Goal: Task Accomplishment & Management: Manage account settings

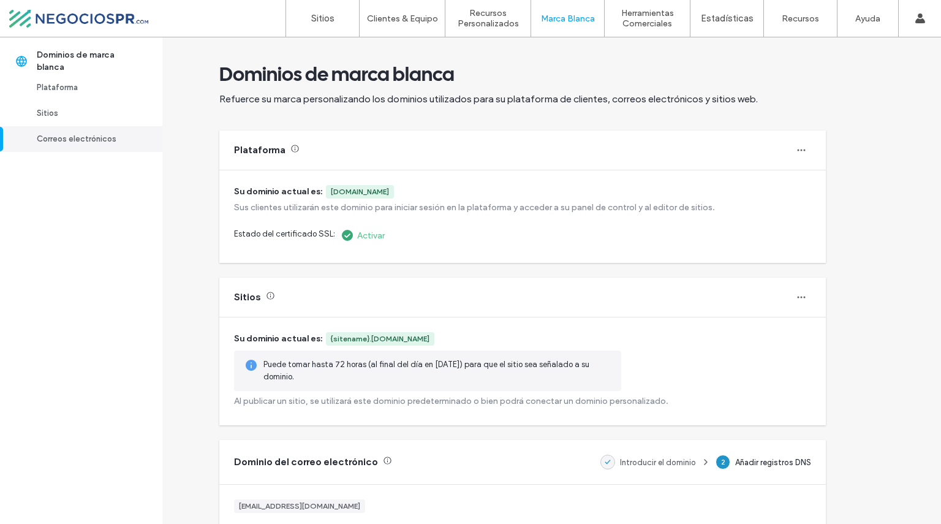
scroll to position [354, 0]
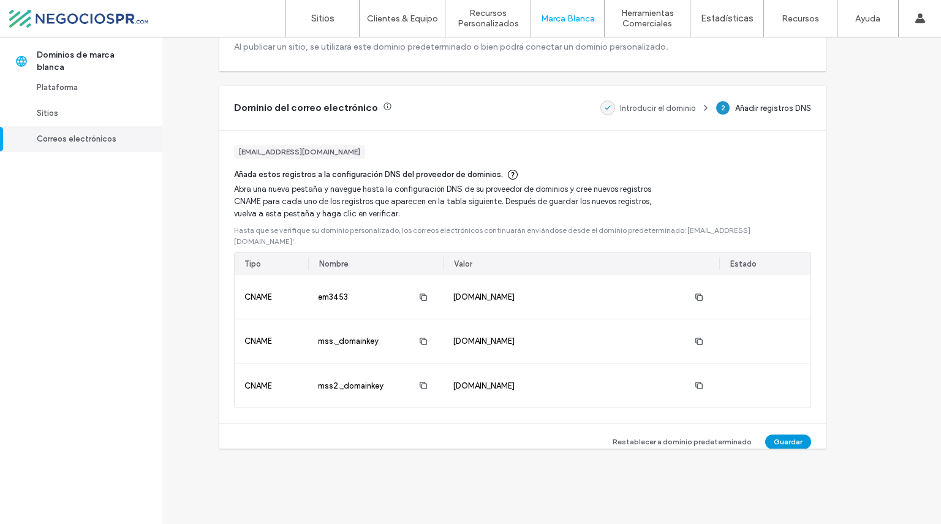
click at [795, 434] on button "Guardar" at bounding box center [788, 441] width 46 height 15
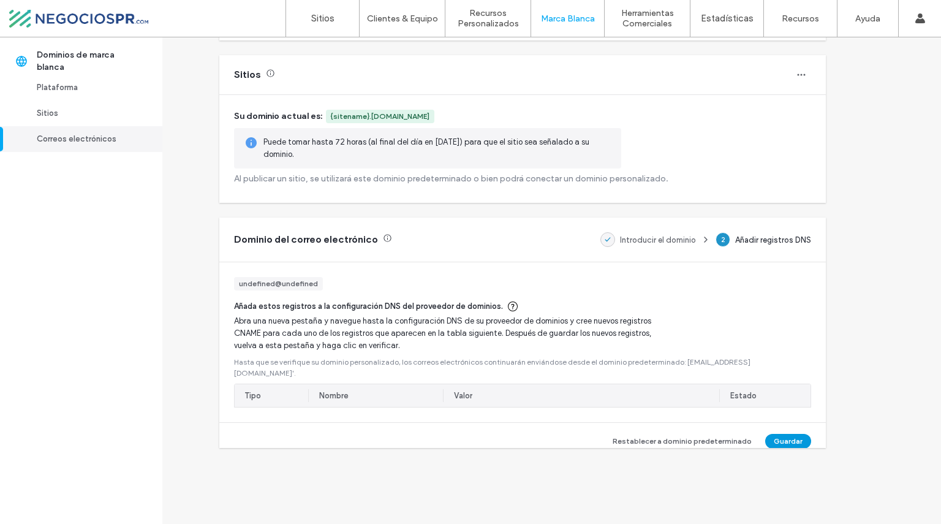
scroll to position [222, 0]
click at [790, 434] on button "Guardar" at bounding box center [788, 441] width 46 height 15
click at [564, 47] on label "Dominio Personalizado" at bounding box center [582, 49] width 84 height 9
click at [570, 52] on label "Dominio Personalizado" at bounding box center [582, 49] width 84 height 9
click at [643, 237] on div "Introducir el dominio" at bounding box center [648, 240] width 96 height 25
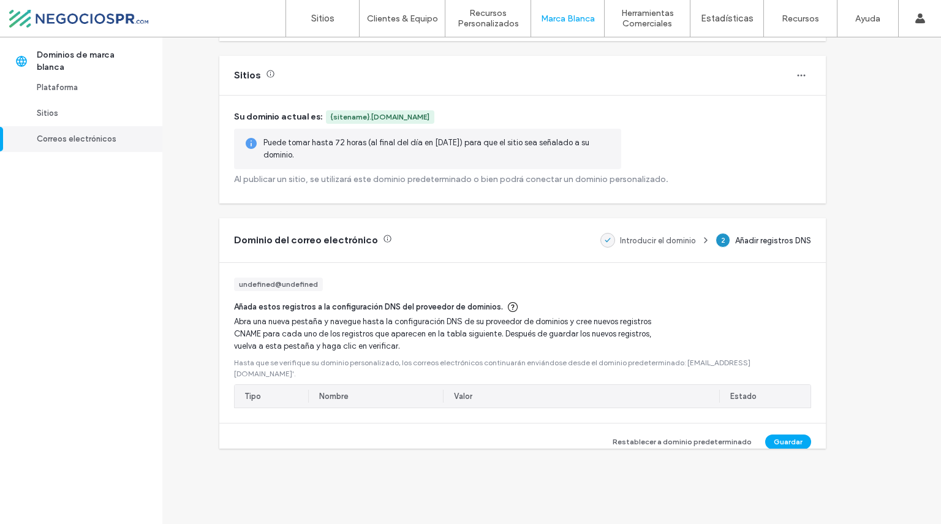
click at [647, 240] on div "Introducir el dominio" at bounding box center [648, 240] width 96 height 25
click at [782, 434] on button "Guardar" at bounding box center [788, 441] width 46 height 15
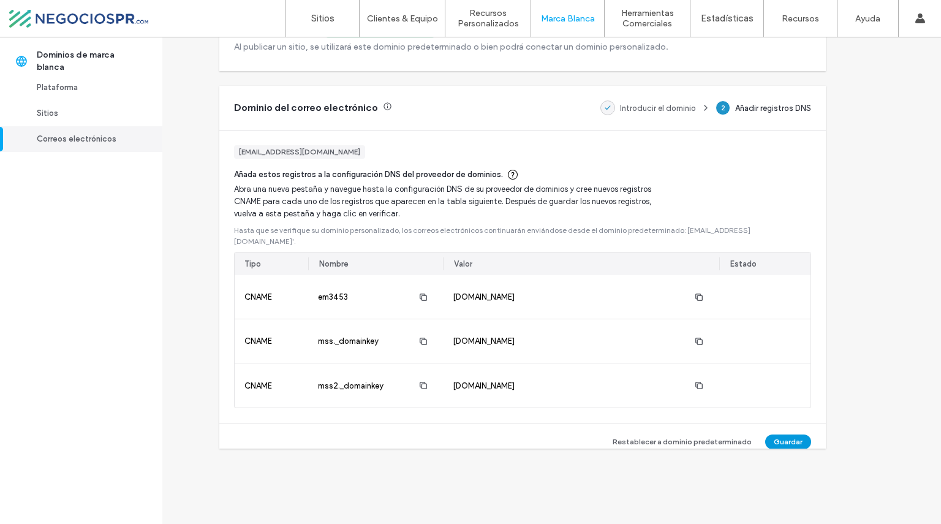
click at [790, 434] on button "Guardar" at bounding box center [788, 441] width 46 height 15
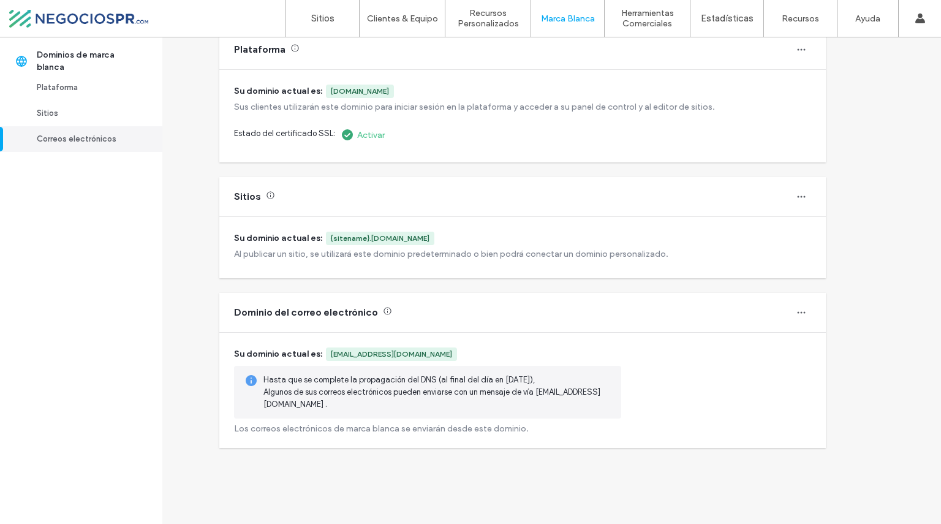
scroll to position [100, 0]
click at [321, 13] on label "Sitios" at bounding box center [322, 18] width 23 height 11
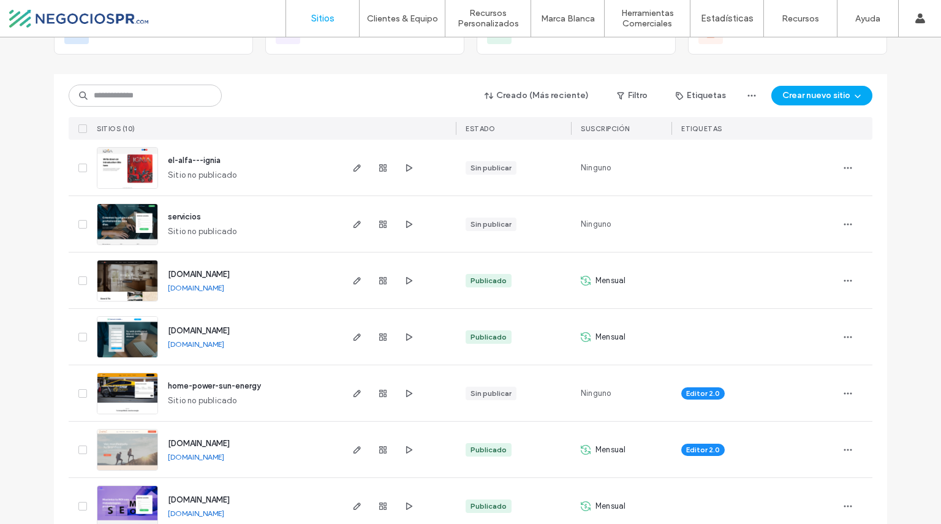
scroll to position [103, 0]
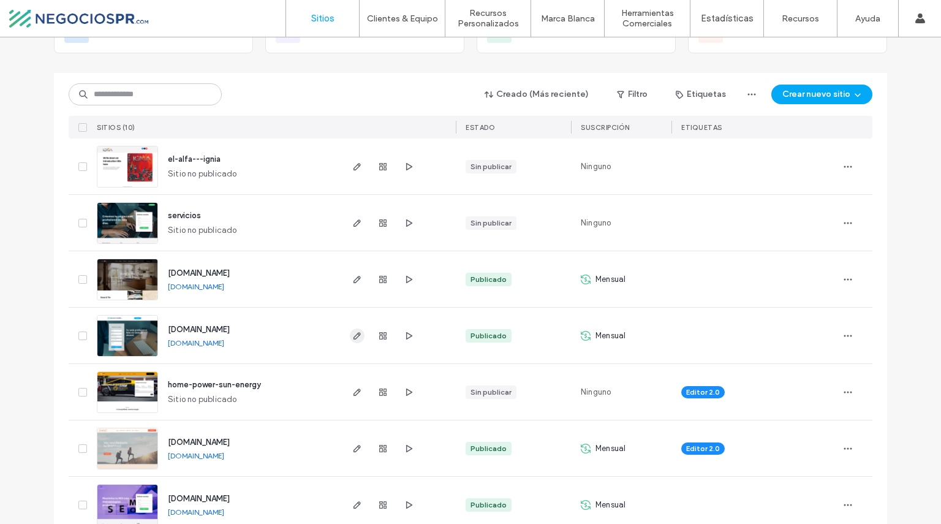
click at [356, 336] on icon "button" at bounding box center [357, 336] width 10 height 10
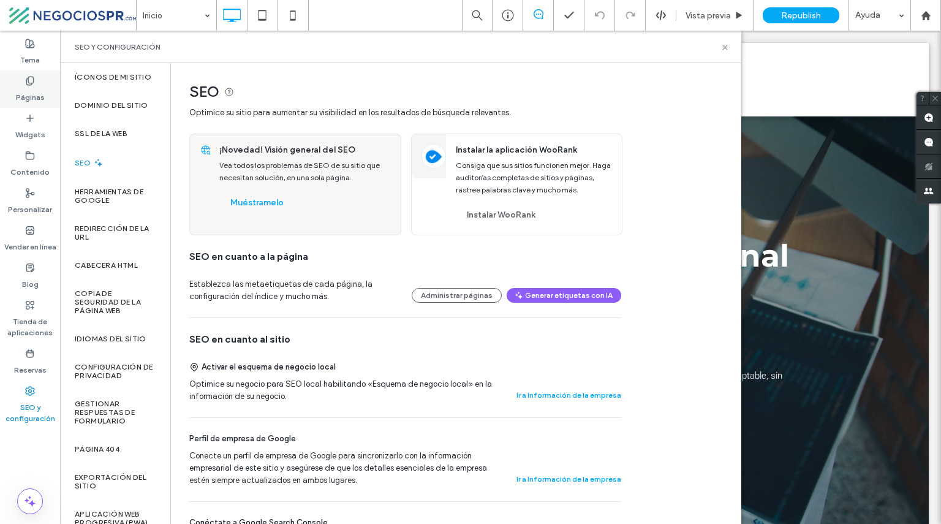
click at [33, 88] on label "Páginas" at bounding box center [30, 94] width 29 height 17
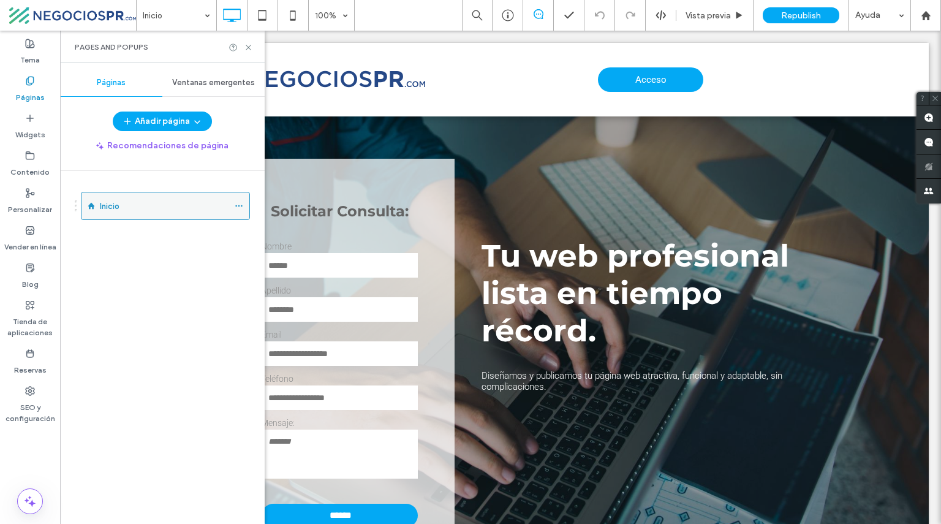
click at [240, 203] on icon at bounding box center [239, 206] width 9 height 9
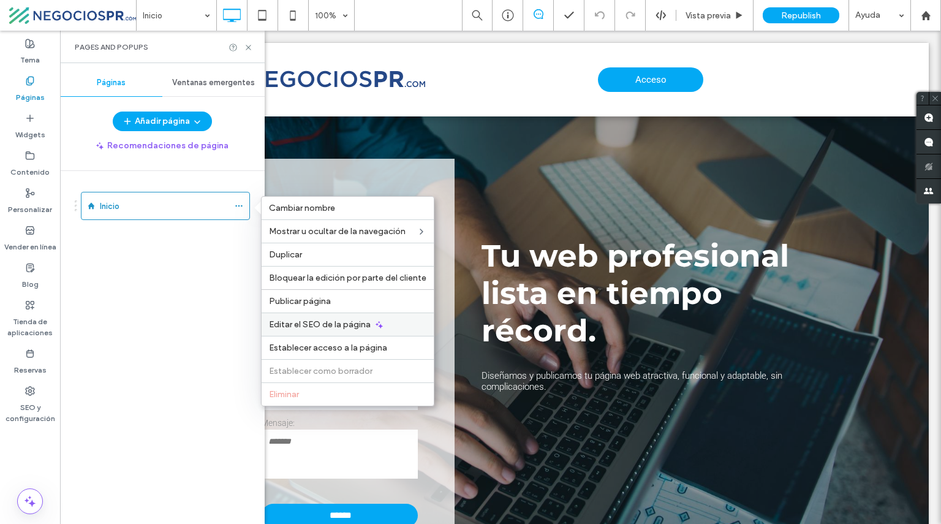
click at [314, 328] on div "Editar el SEO de la página" at bounding box center [348, 323] width 172 height 23
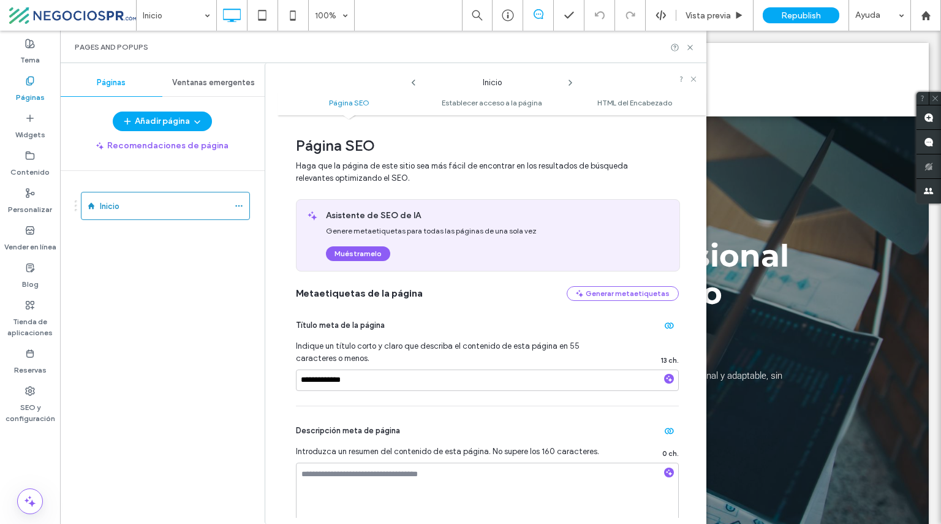
scroll to position [69, 0]
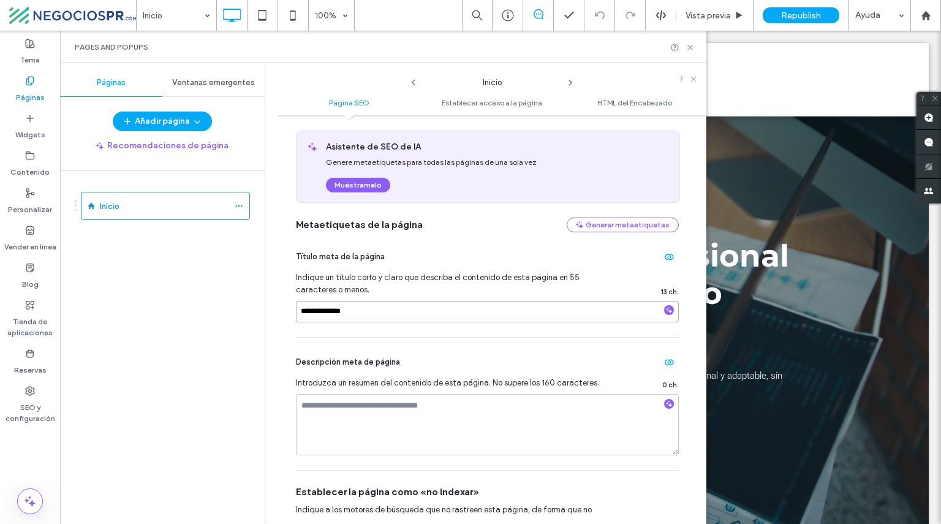
click at [358, 320] on input "**********" at bounding box center [487, 311] width 383 height 21
click at [391, 315] on input "**********" at bounding box center [487, 311] width 383 height 21
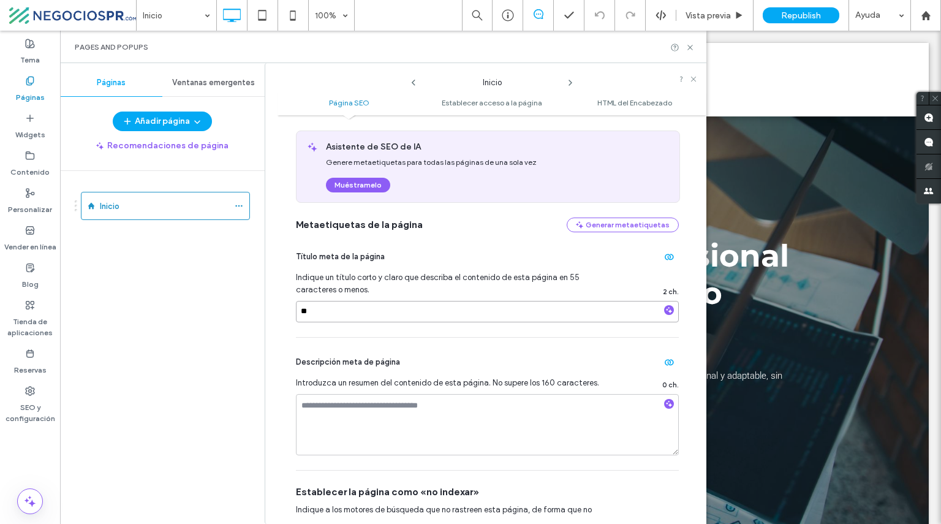
type input "*"
type input "**********"
click at [680, 128] on div "**********" at bounding box center [492, 505] width 392 height 904
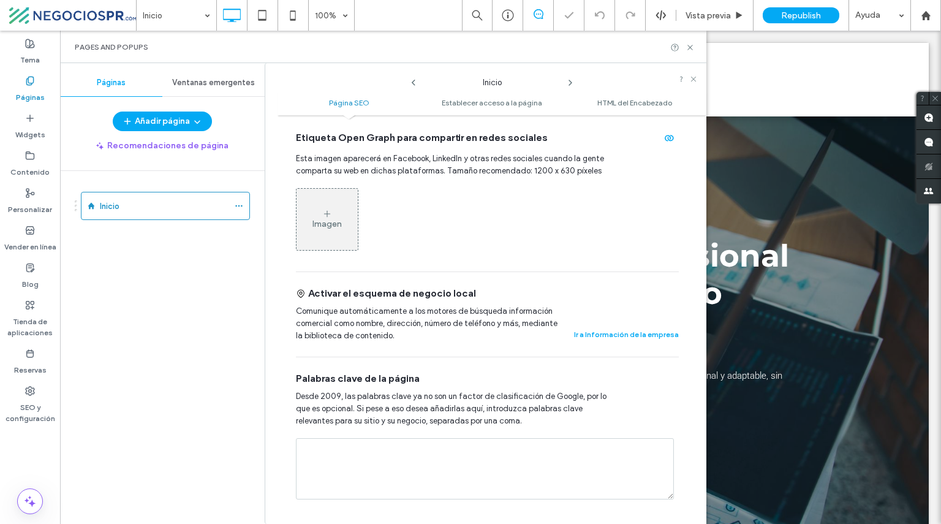
scroll to position [0, 0]
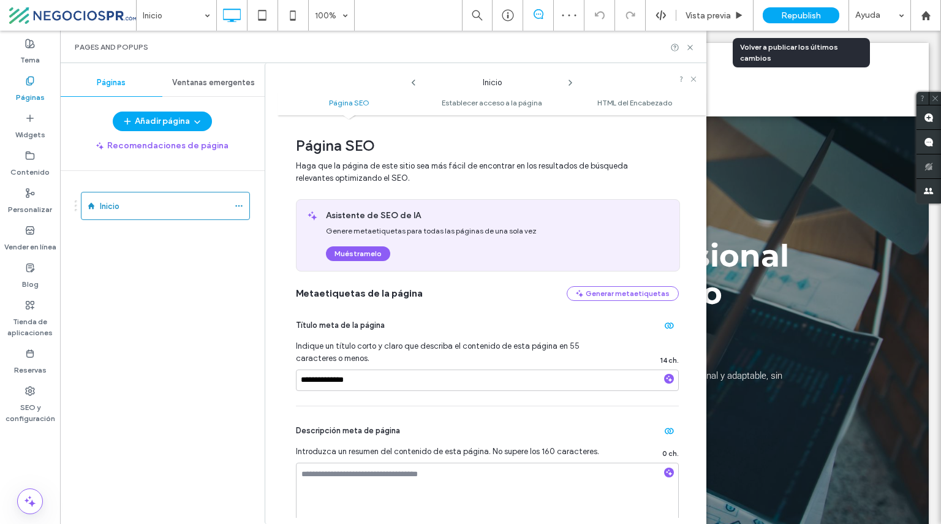
click at [796, 12] on span "Republish" at bounding box center [801, 15] width 40 height 10
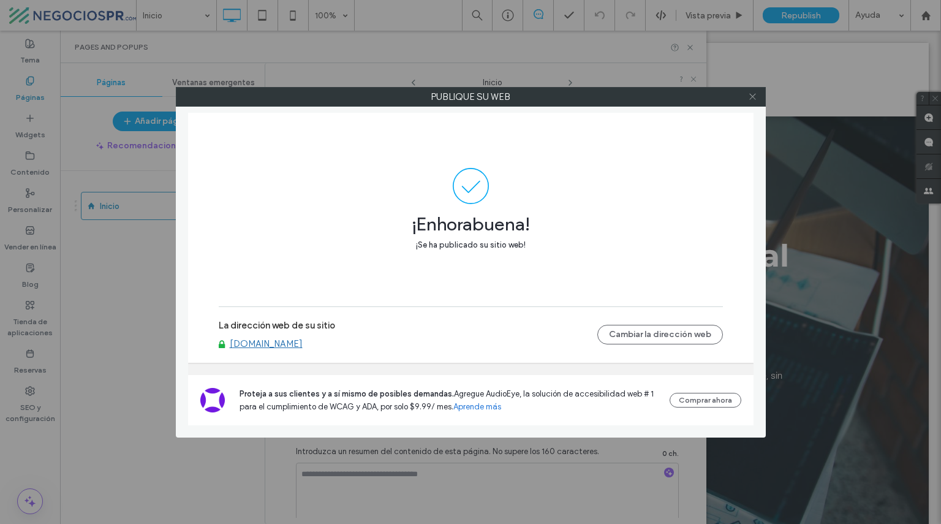
click at [752, 98] on icon at bounding box center [752, 96] width 9 height 9
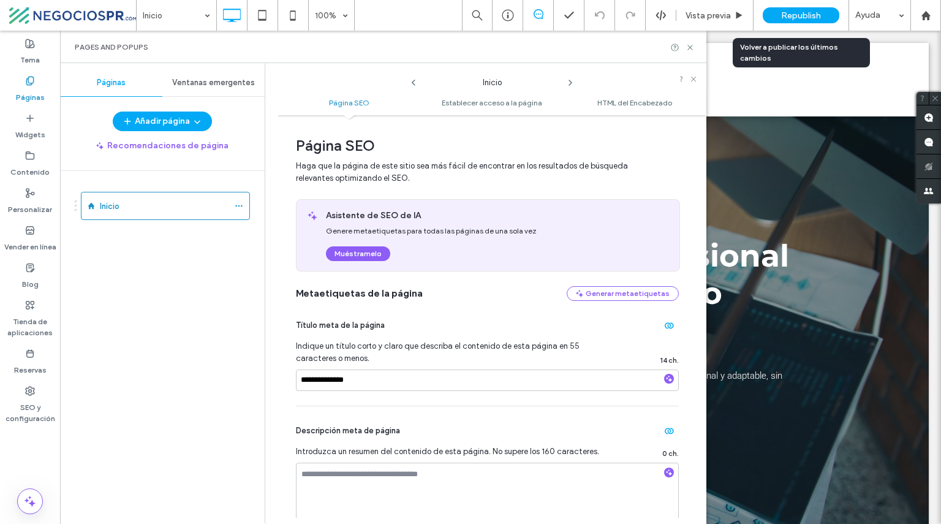
click at [801, 14] on span "Republish" at bounding box center [801, 15] width 40 height 10
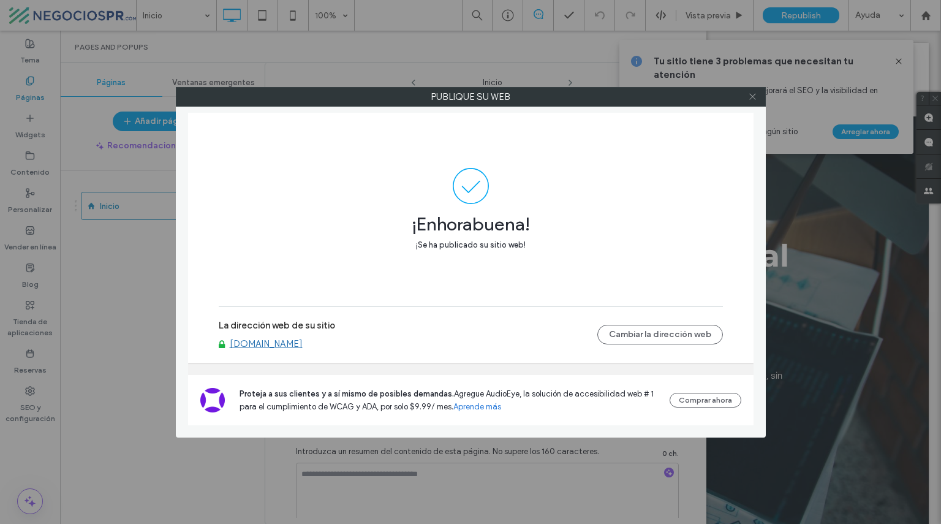
click at [749, 97] on icon at bounding box center [752, 96] width 9 height 9
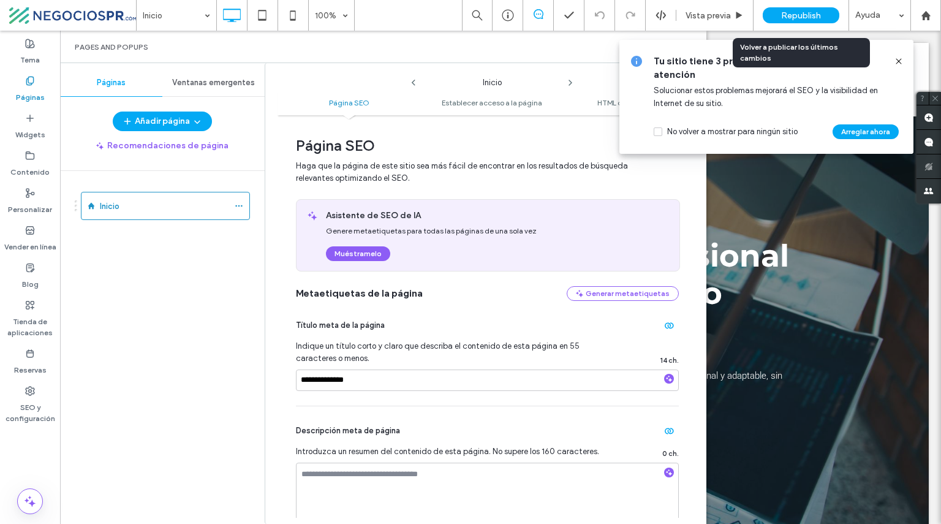
click at [808, 19] on span "Republish" at bounding box center [801, 15] width 40 height 10
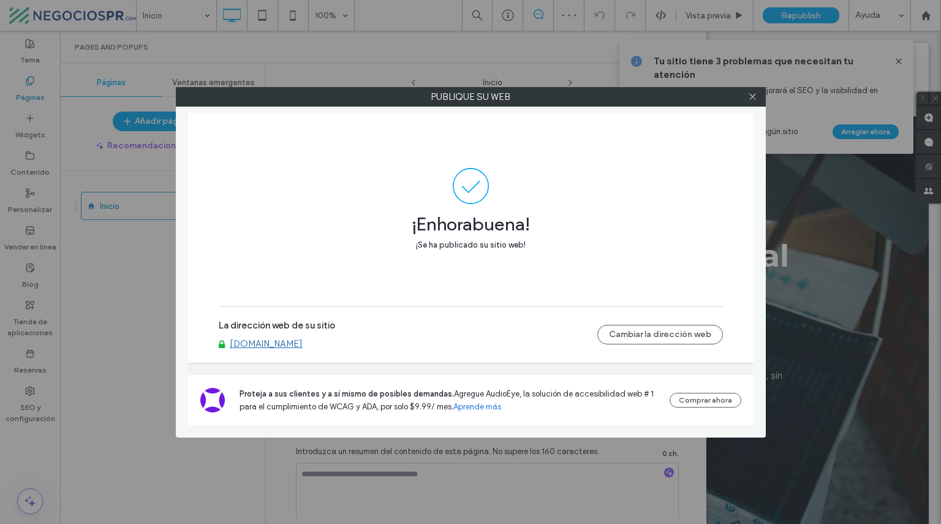
click at [275, 345] on link "www.negociospr.com" at bounding box center [266, 343] width 73 height 11
click at [754, 96] on icon at bounding box center [752, 96] width 9 height 9
